Goal: Navigation & Orientation: Find specific page/section

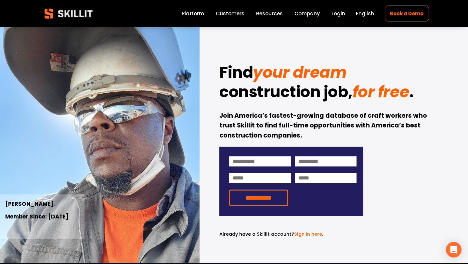
click at [227, 18] on link "Customers" at bounding box center [230, 13] width 29 height 9
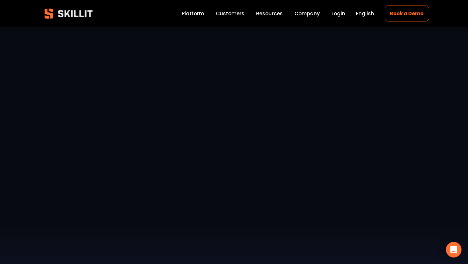
click at [340, 14] on link "Login" at bounding box center [338, 13] width 14 height 9
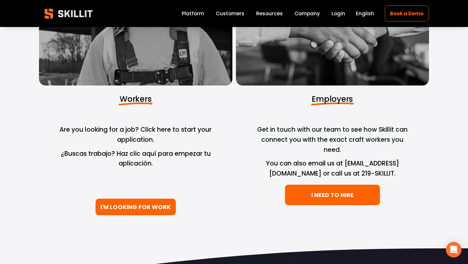
scroll to position [99, 0]
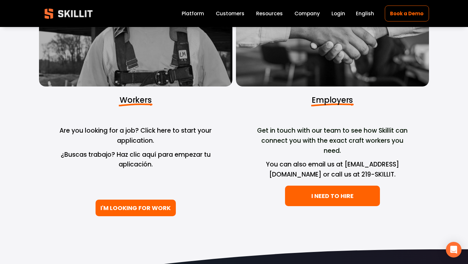
click at [149, 207] on link "I'M LOOKING FOR WORK" at bounding box center [135, 207] width 80 height 17
